Goal: Submit feedback/report problem

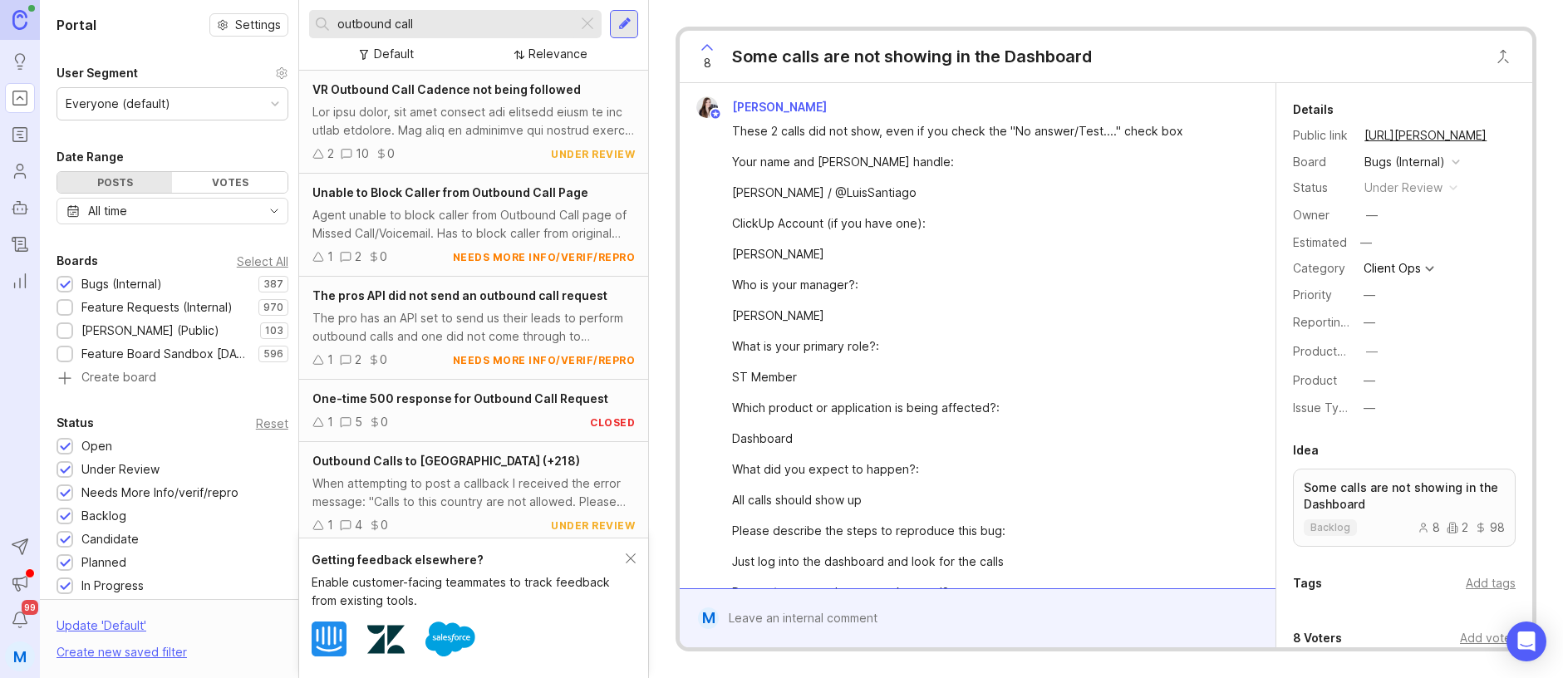
drag, startPoint x: 429, startPoint y: 23, endPoint x: 338, endPoint y: 27, distance: 90.6
click at [338, 27] on input "outbound call" at bounding box center [454, 24] width 234 height 18
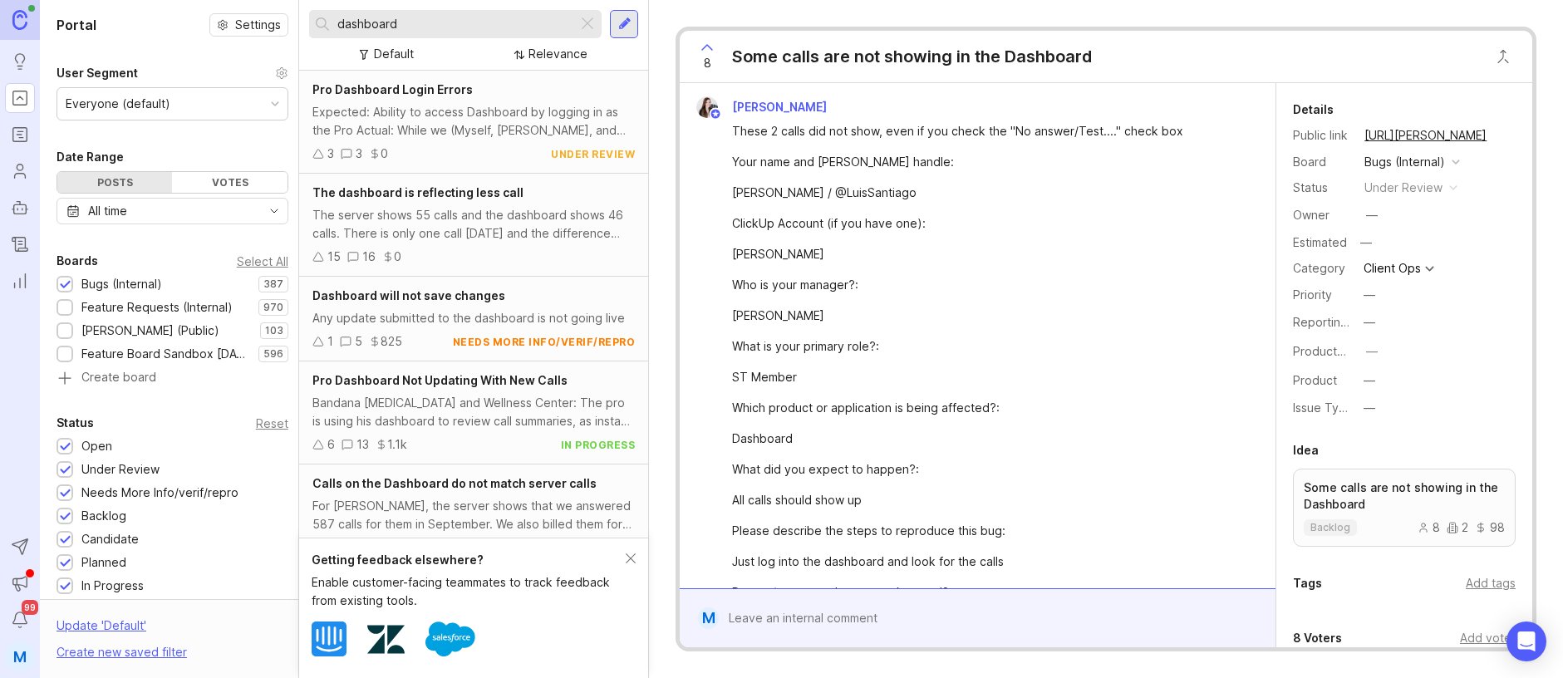
type input "dashboard"
click at [547, 60] on div "Relevance" at bounding box center [557, 54] width 59 height 18
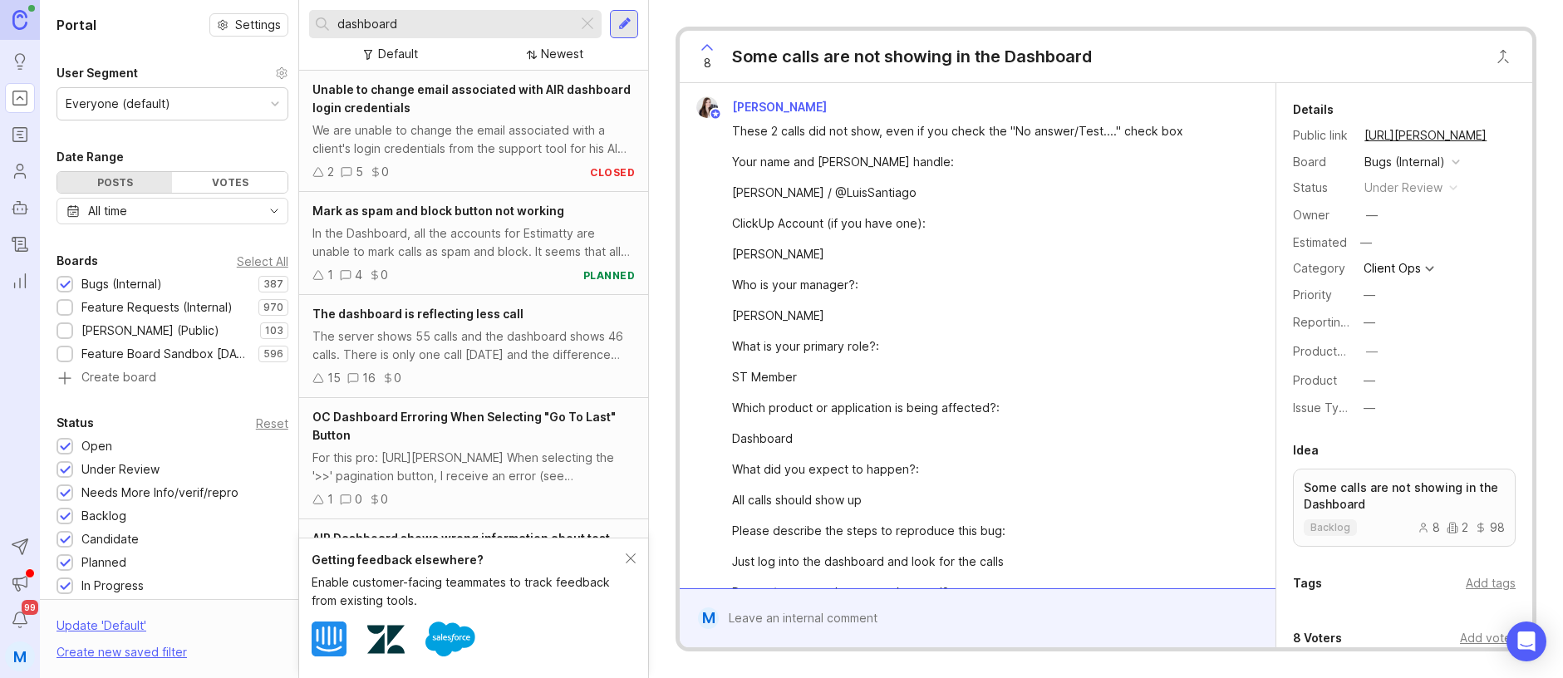
click at [460, 309] on span "The dashboard is reflecting less call" at bounding box center [417, 314] width 211 height 14
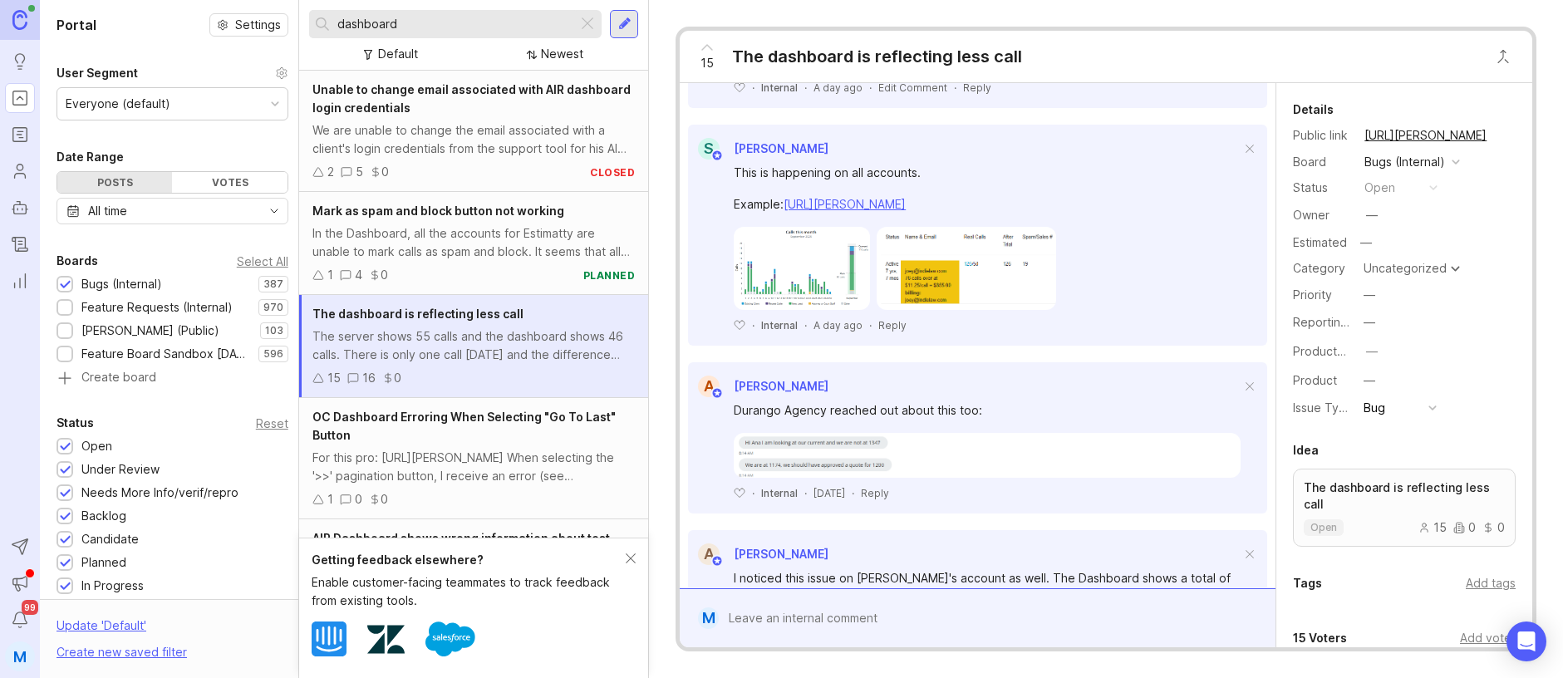
scroll to position [2162, 0]
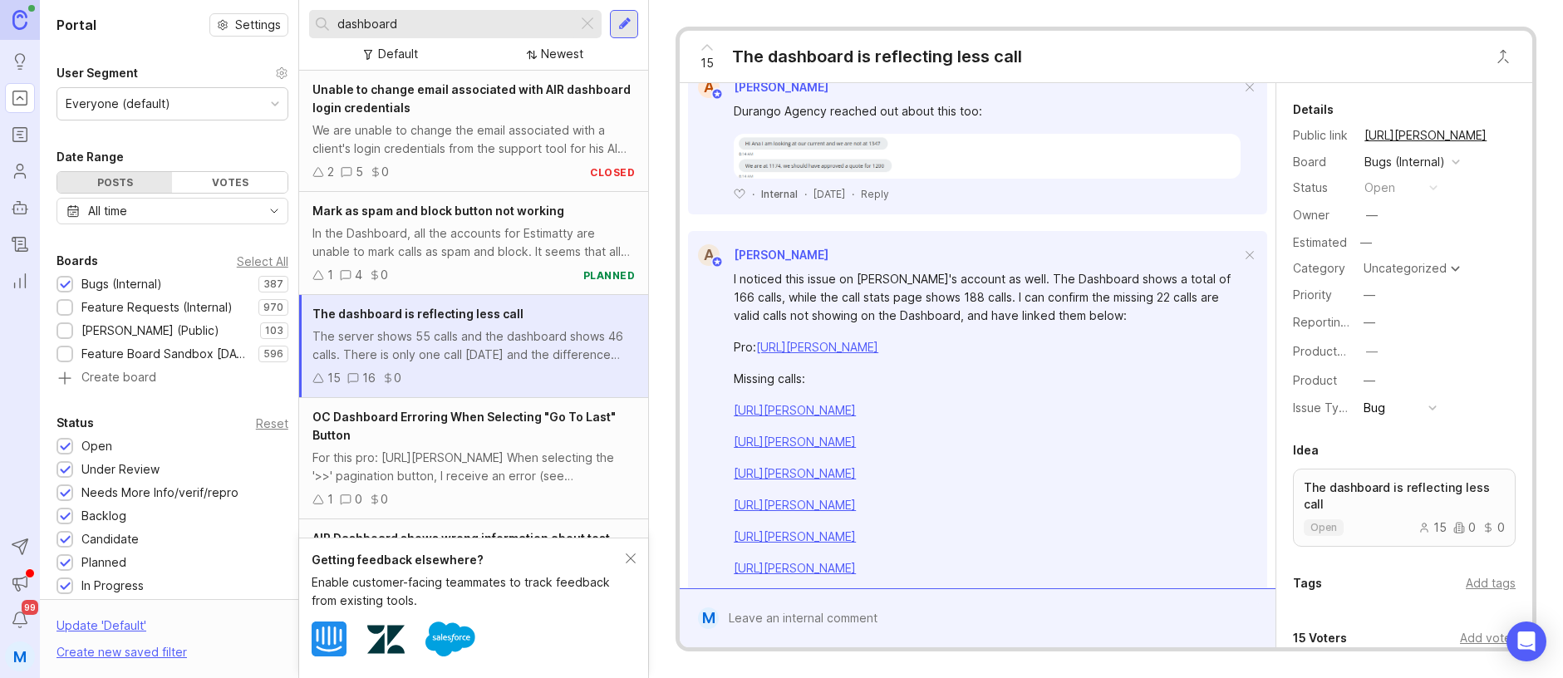
click at [784, 612] on div at bounding box center [990, 618] width 542 height 32
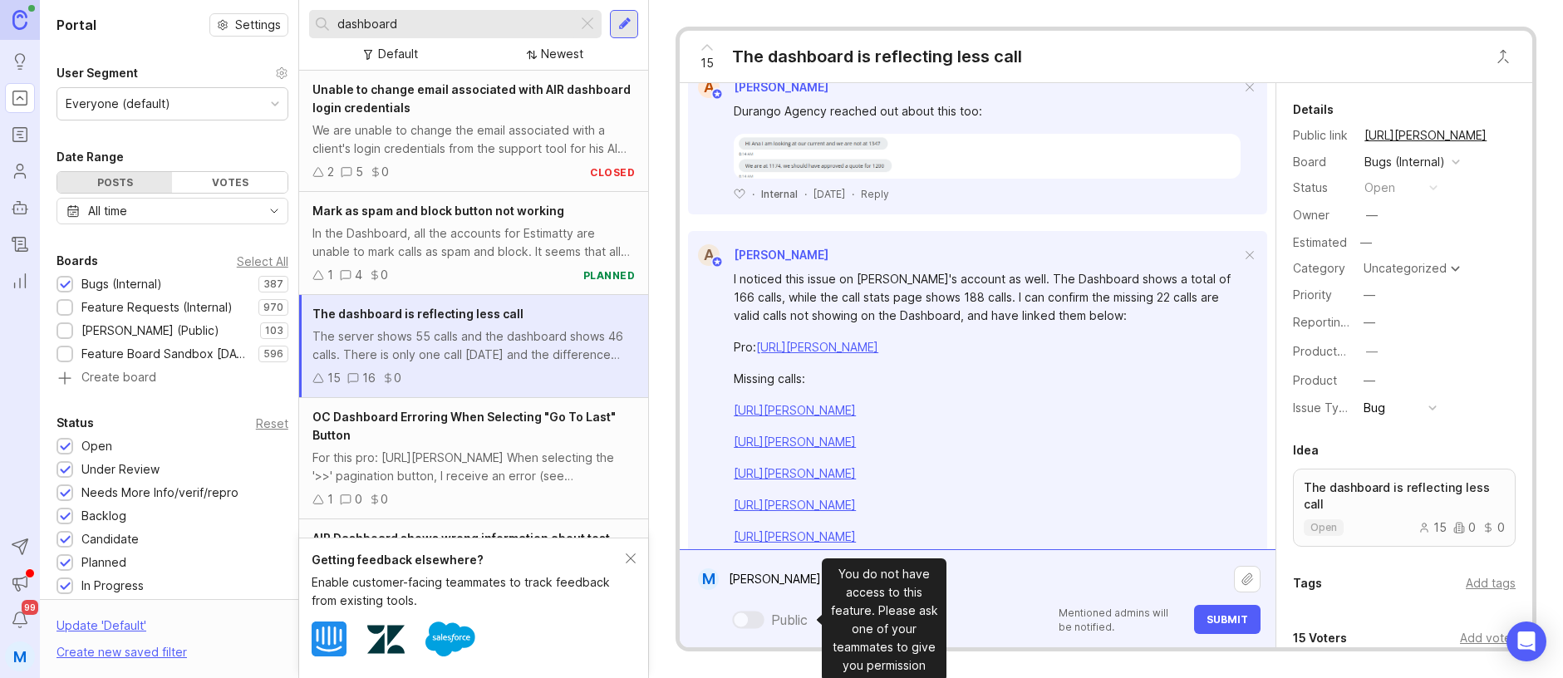
paste textarea "[URL][PERSON_NAME]"
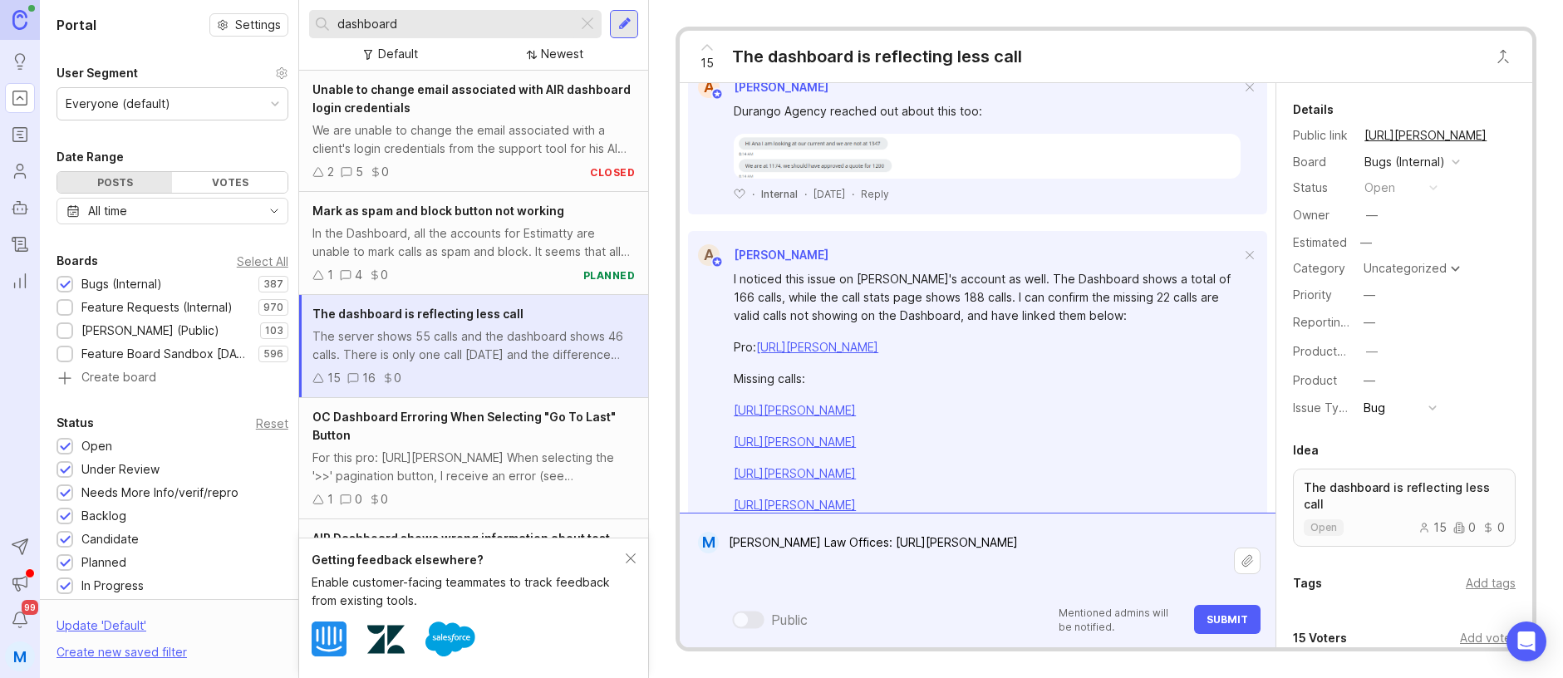
type textarea "[PERSON_NAME] Law Offices: [URL][PERSON_NAME]"
click at [1225, 610] on button "Submit" at bounding box center [1227, 619] width 66 height 29
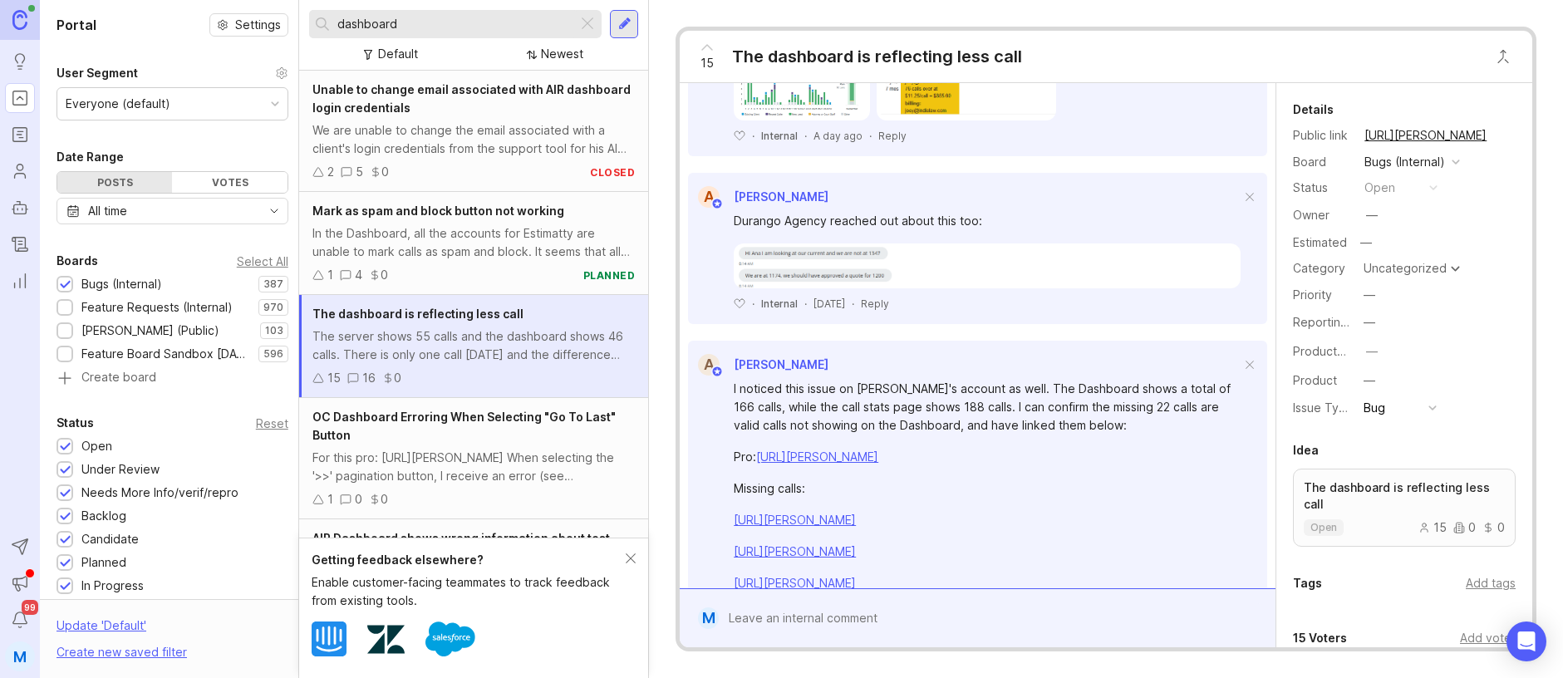
scroll to position [2290, 0]
